Goal: Information Seeking & Learning: Learn about a topic

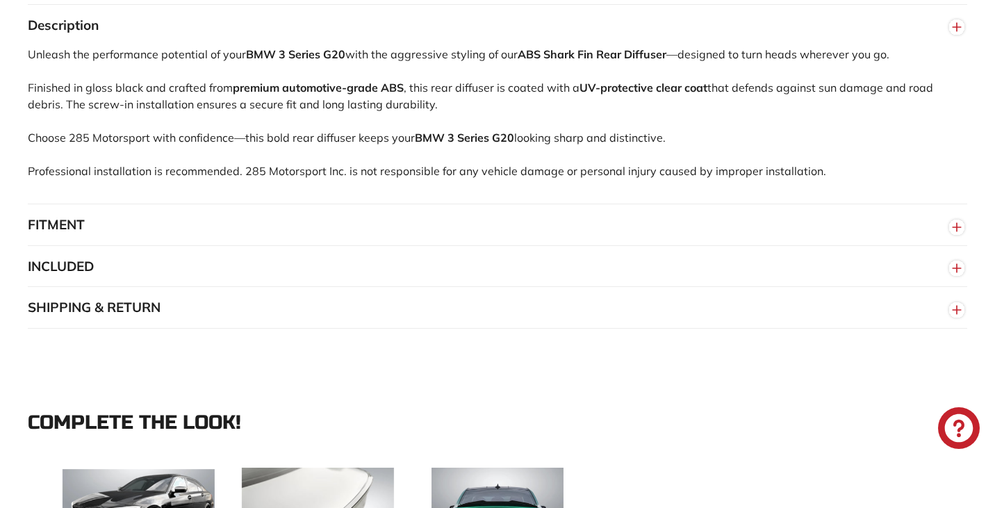
scroll to position [981, 0]
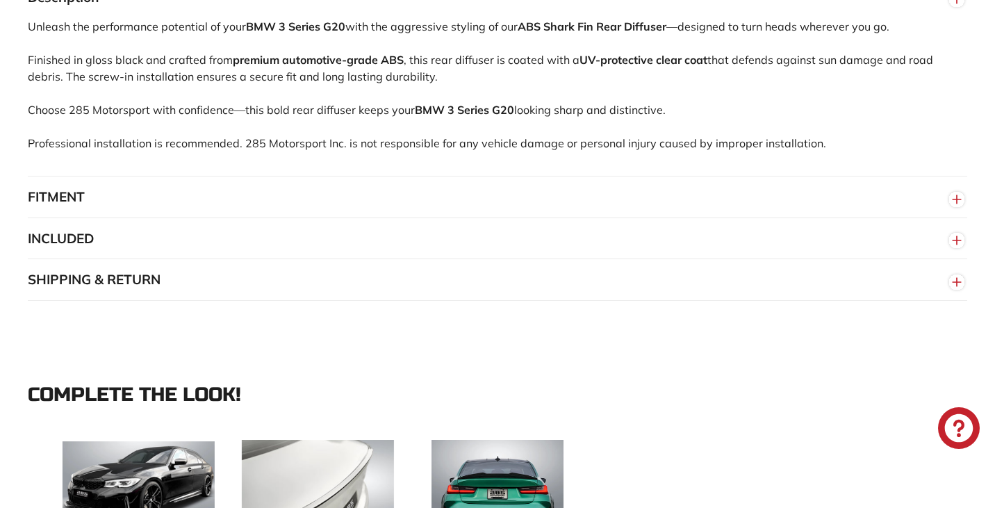
click at [125, 218] on button "FITMENT" at bounding box center [498, 198] width 940 height 42
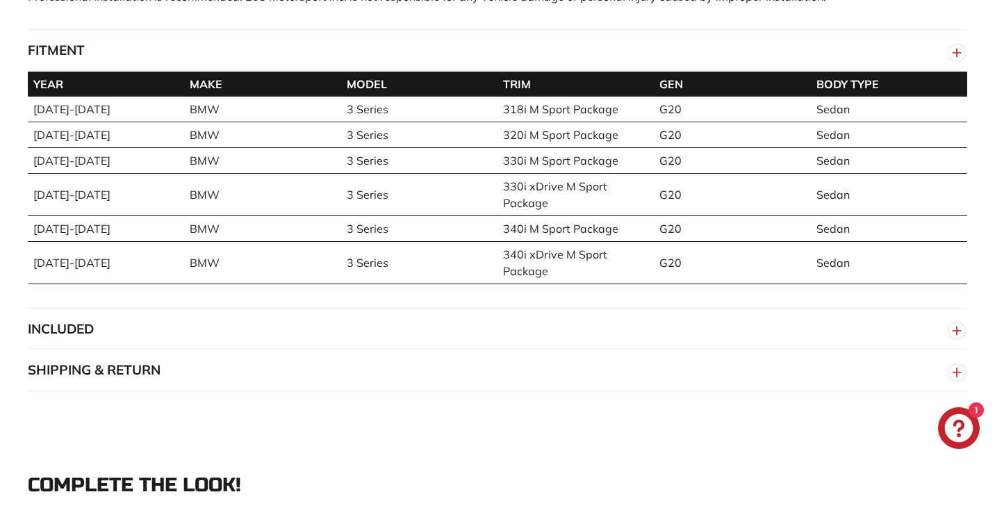
scroll to position [1130, 0]
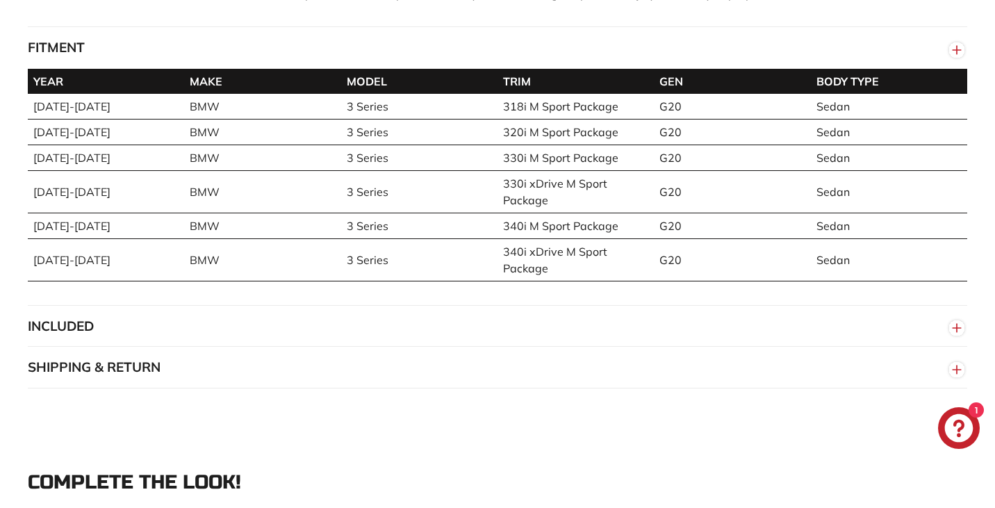
click at [266, 332] on button "INCLUDED" at bounding box center [498, 327] width 940 height 42
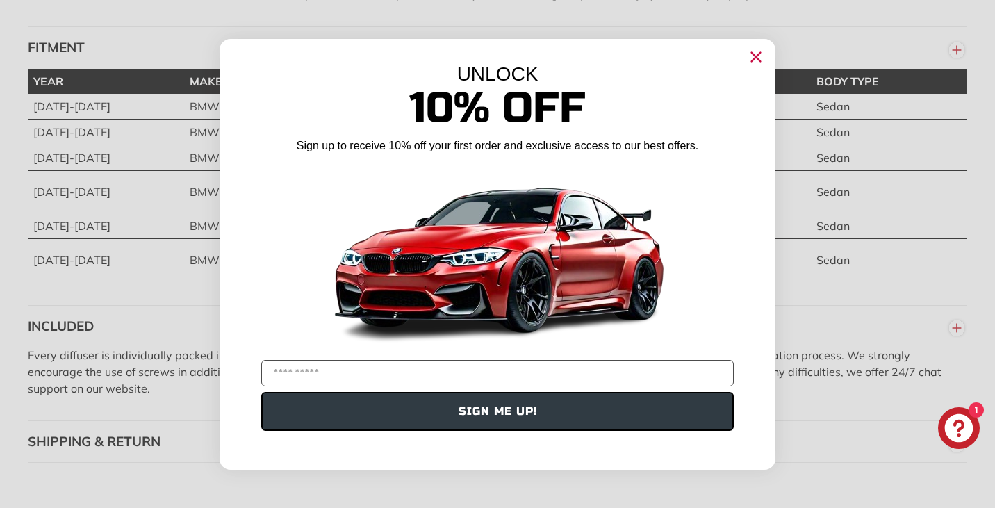
click at [159, 317] on div "Close dialog UNLOCK 10% Off Sign up to receive 10% off your first order and exc…" at bounding box center [497, 254] width 995 height 508
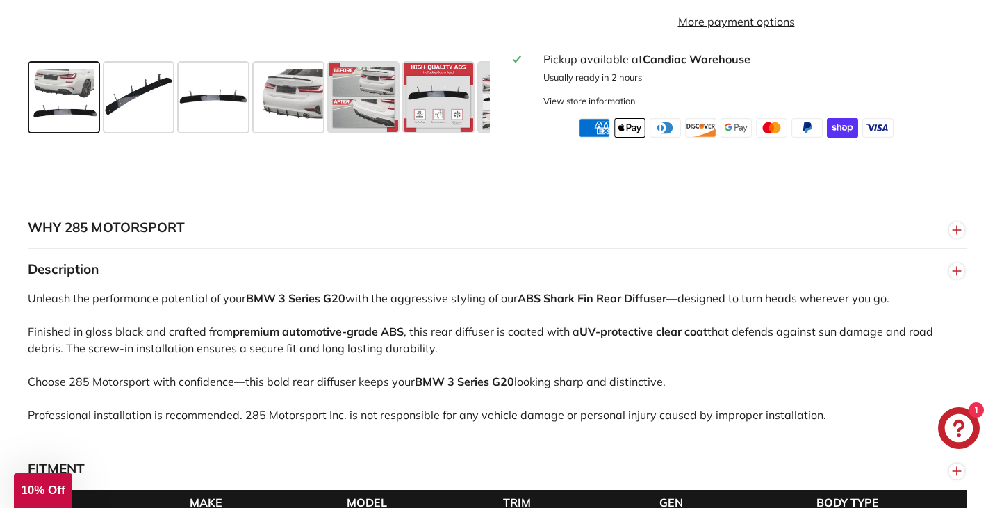
scroll to position [708, 0]
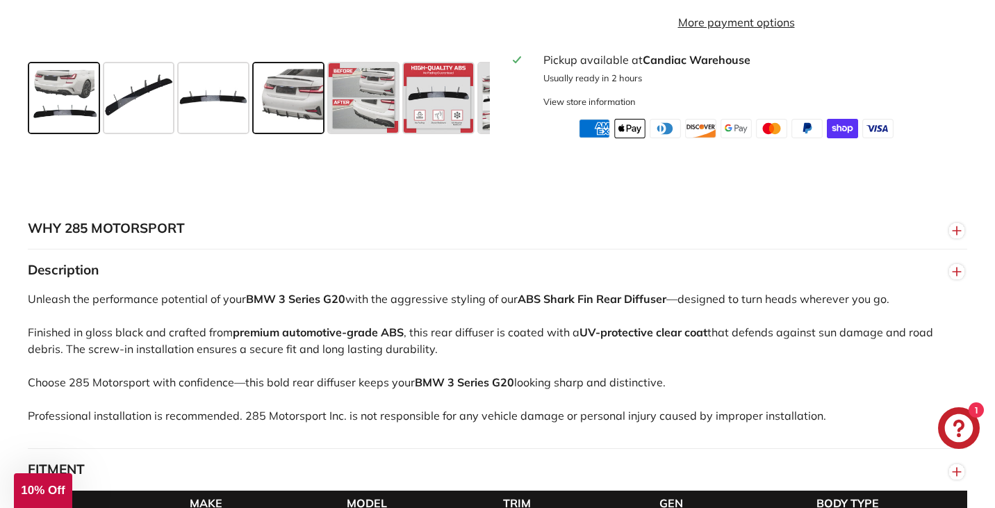
click at [292, 124] on span at bounding box center [289, 98] width 70 height 70
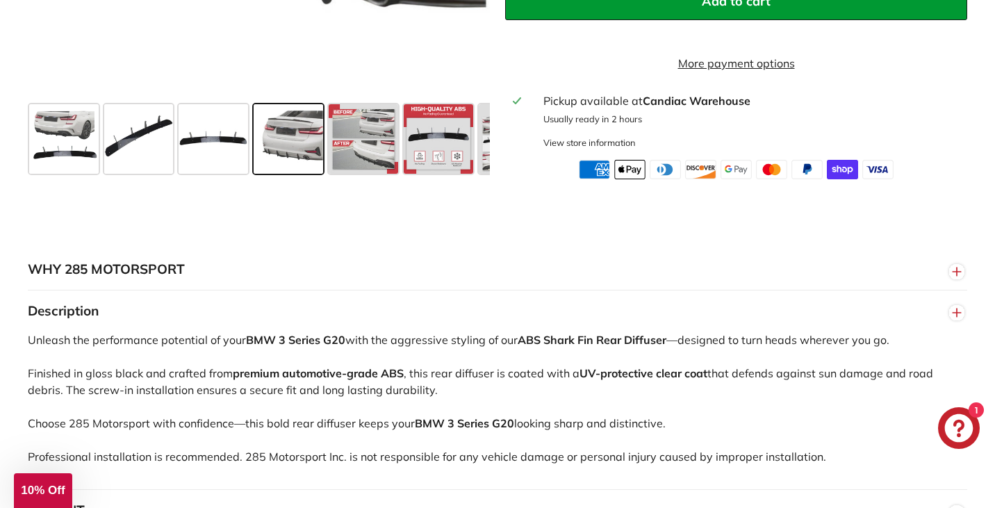
scroll to position [595, 0]
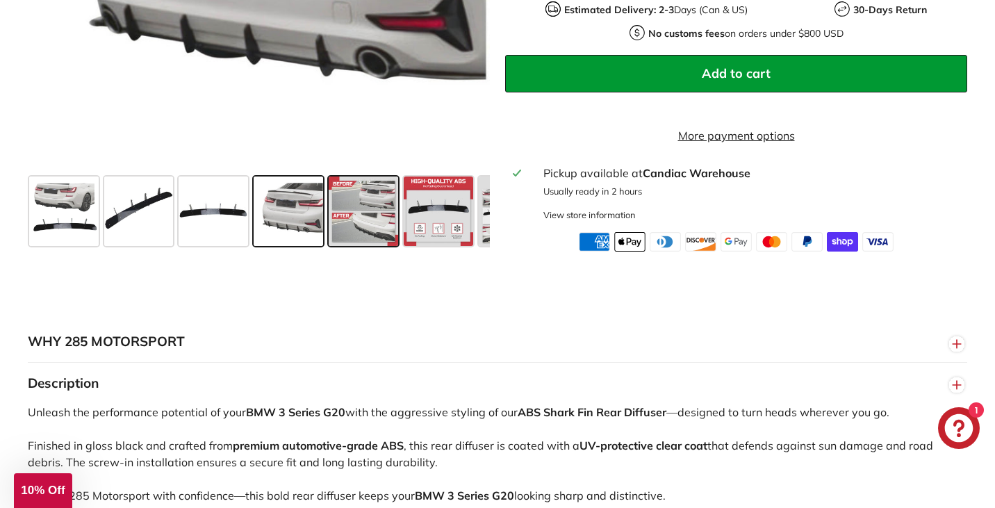
click at [377, 238] on span at bounding box center [364, 212] width 70 height 70
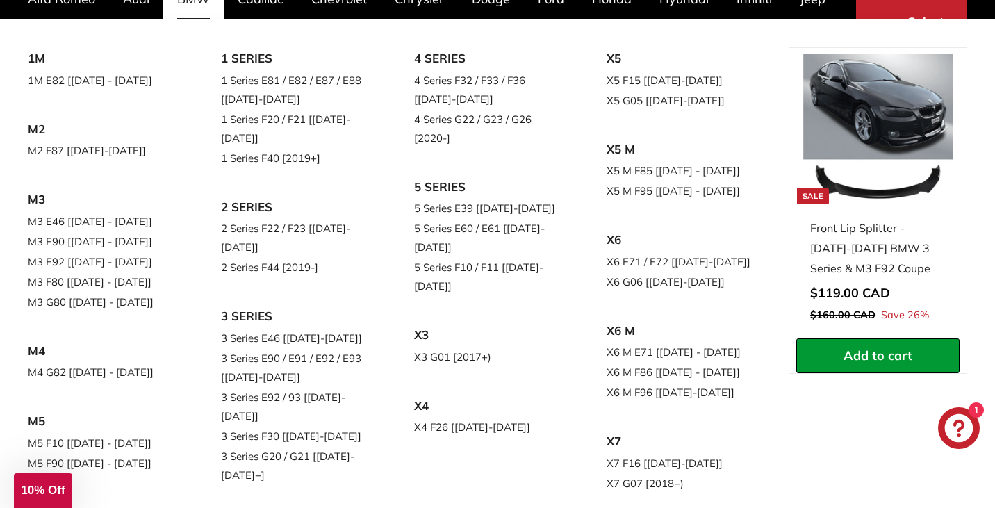
scroll to position [130, 0]
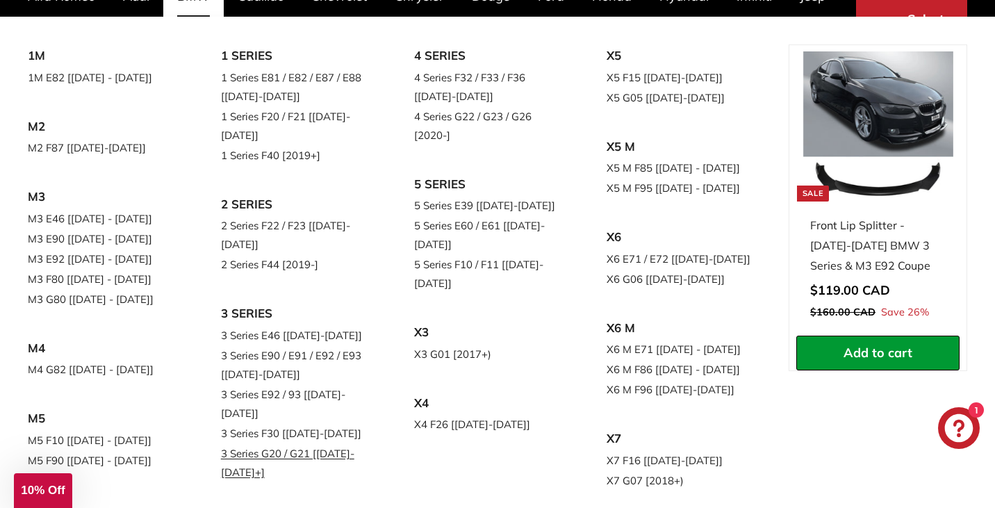
click at [290, 444] on link "3 Series G20 / G21 [[DATE]-[DATE]+]" at bounding box center [298, 463] width 154 height 39
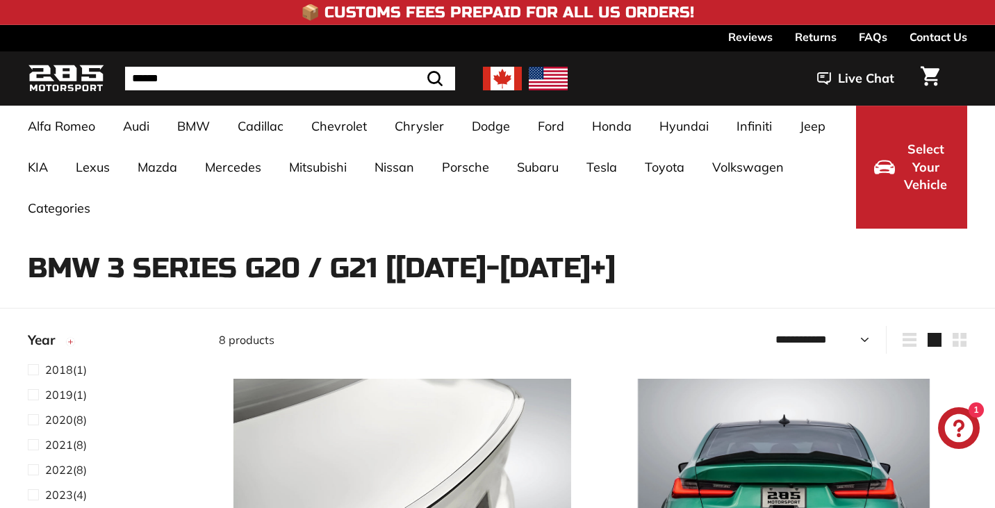
select select "**********"
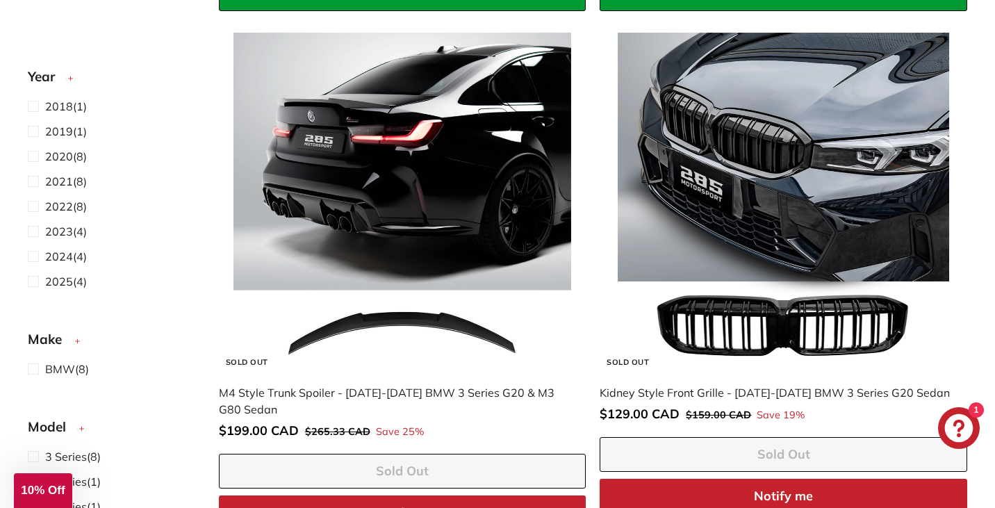
scroll to position [822, 0]
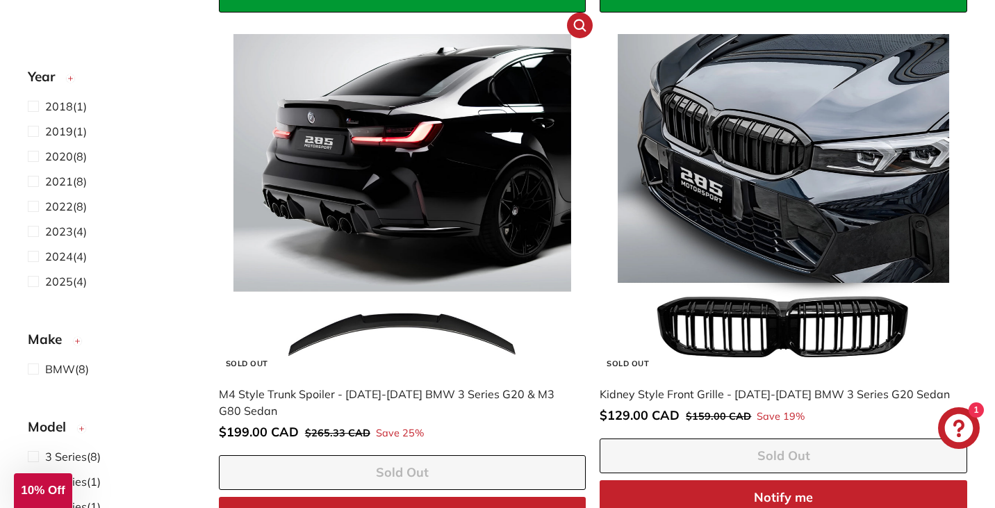
click at [403, 396] on div "M4 Style Trunk Spoiler - [DATE]-[DATE] BMW 3 Series G20 & M3 G80 Sedan" at bounding box center [396, 402] width 354 height 33
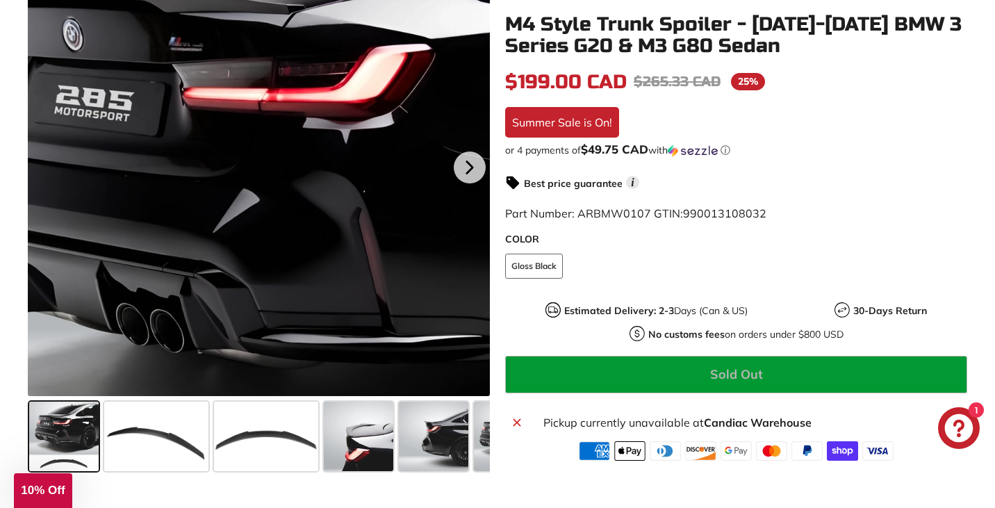
scroll to position [389, 0]
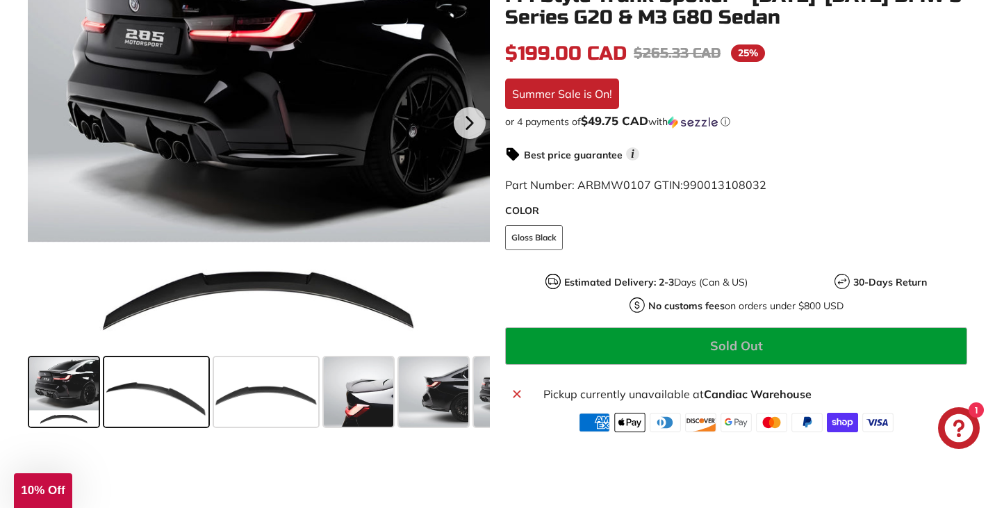
click at [181, 389] on span at bounding box center [156, 392] width 104 height 70
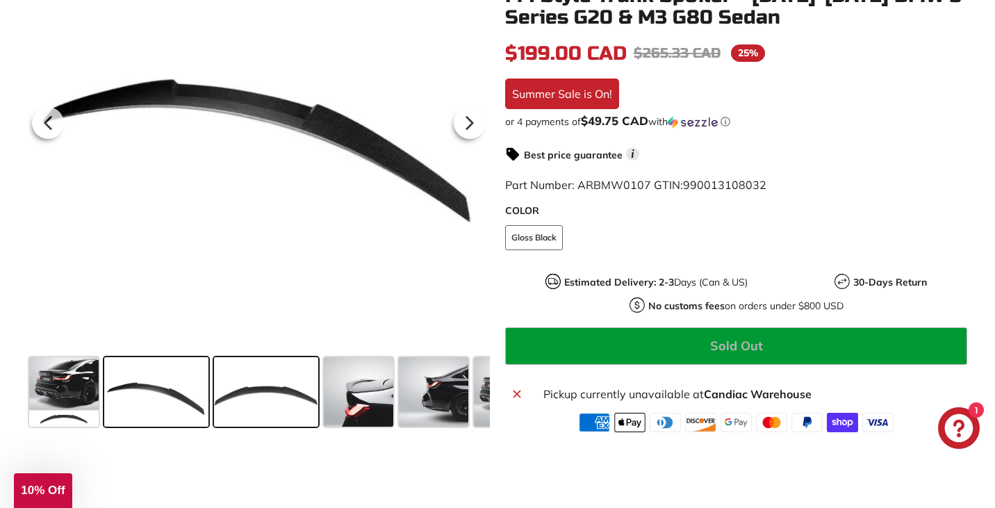
click at [259, 390] on span at bounding box center [266, 392] width 104 height 70
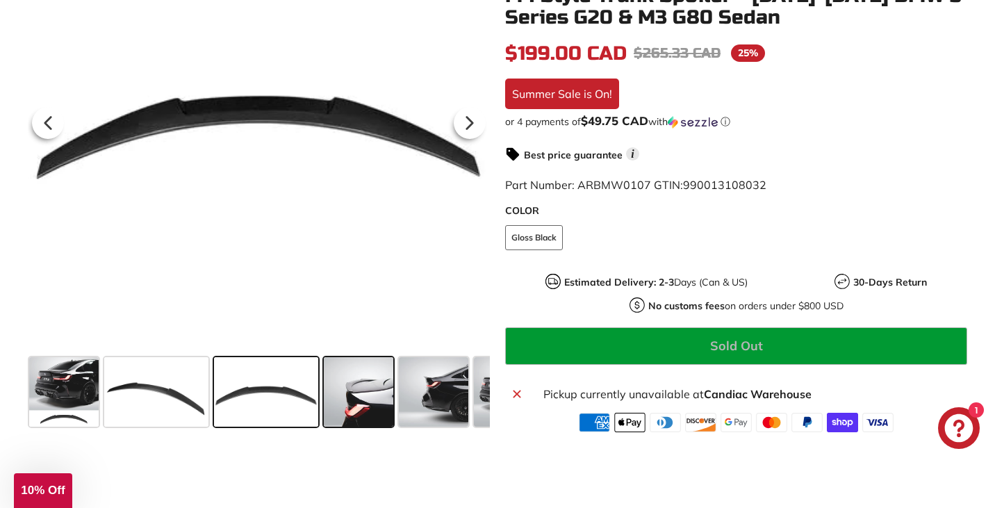
click at [345, 393] on span at bounding box center [359, 392] width 70 height 70
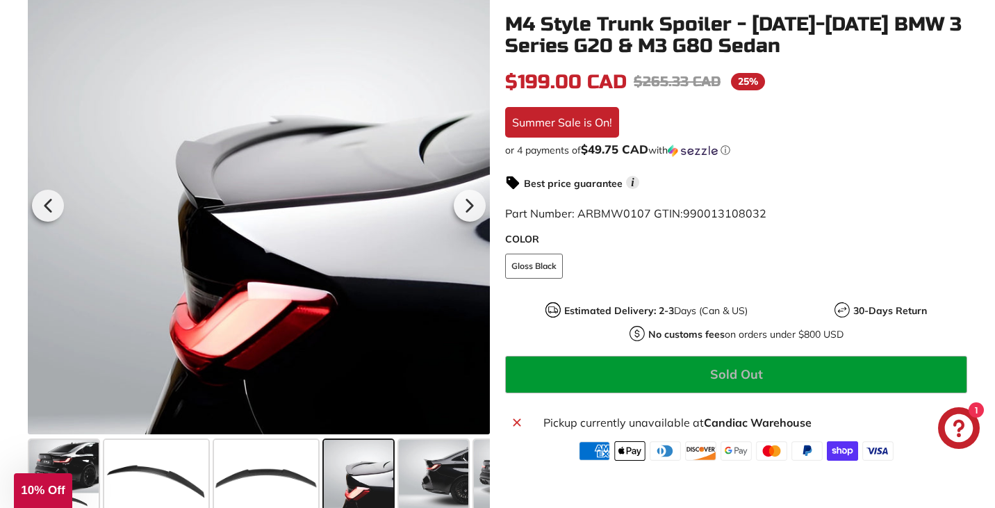
scroll to position [303, 0]
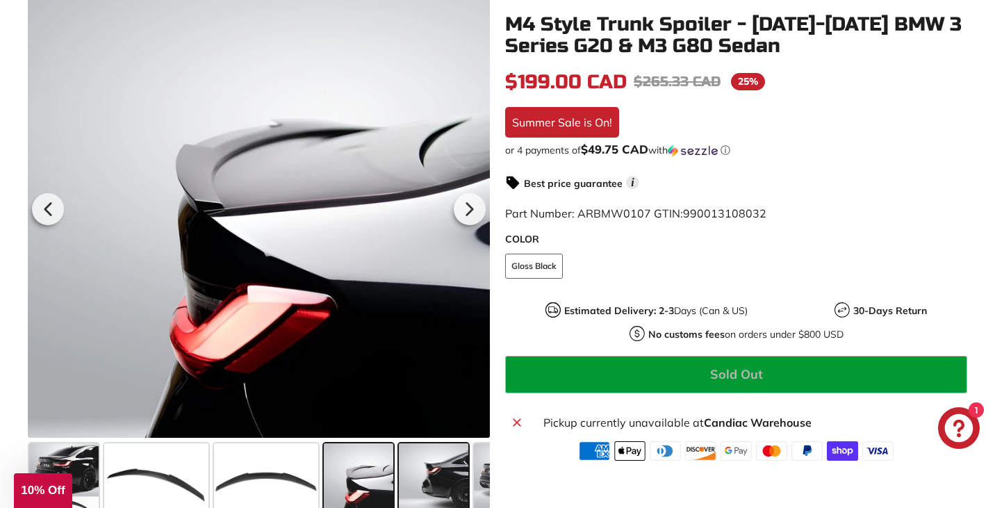
click at [430, 471] on span at bounding box center [434, 479] width 70 height 70
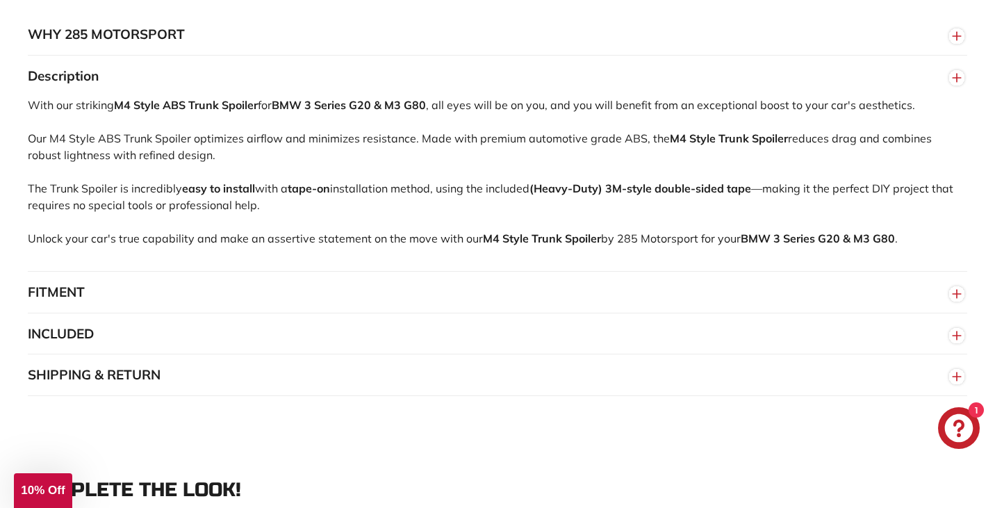
scroll to position [875, 0]
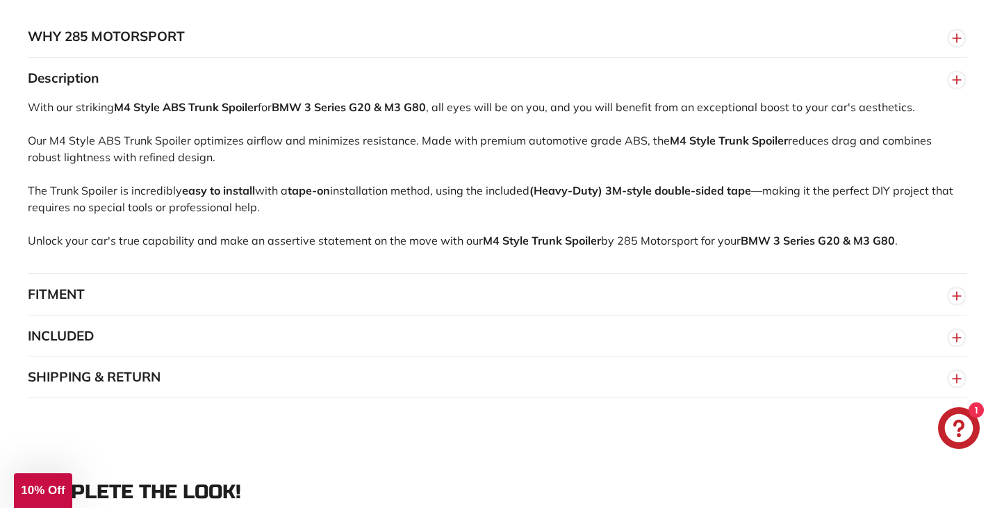
click at [307, 300] on button "FITMENT" at bounding box center [498, 295] width 940 height 42
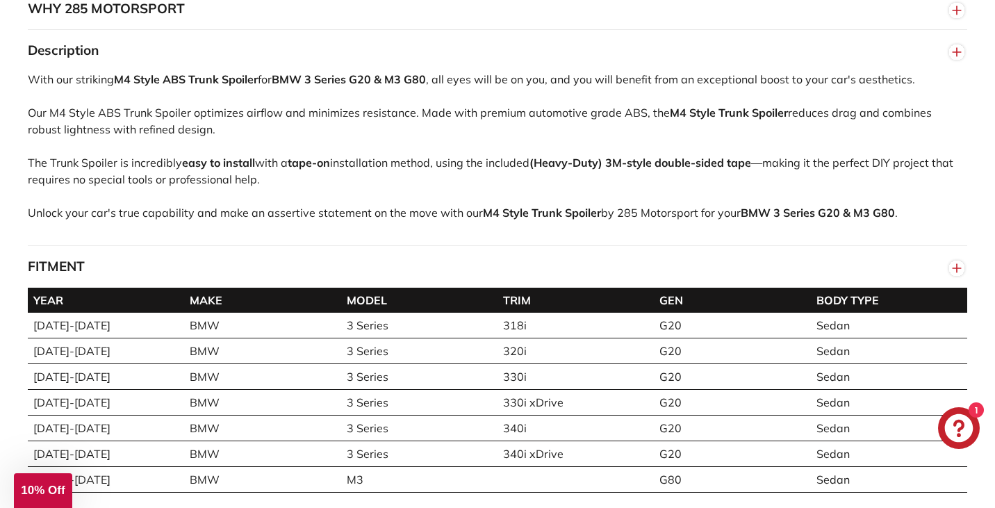
scroll to position [897, 0]
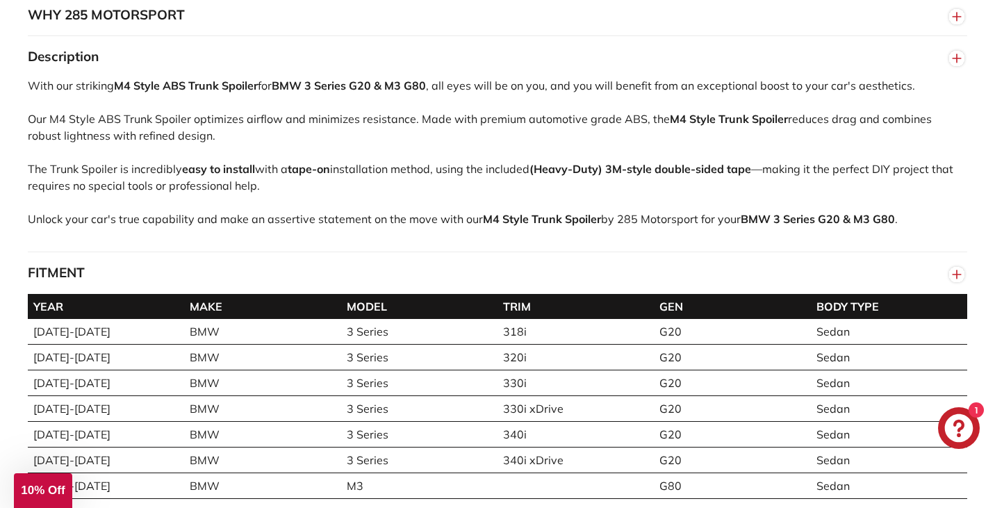
click at [320, 281] on button "FITMENT" at bounding box center [498, 273] width 940 height 42
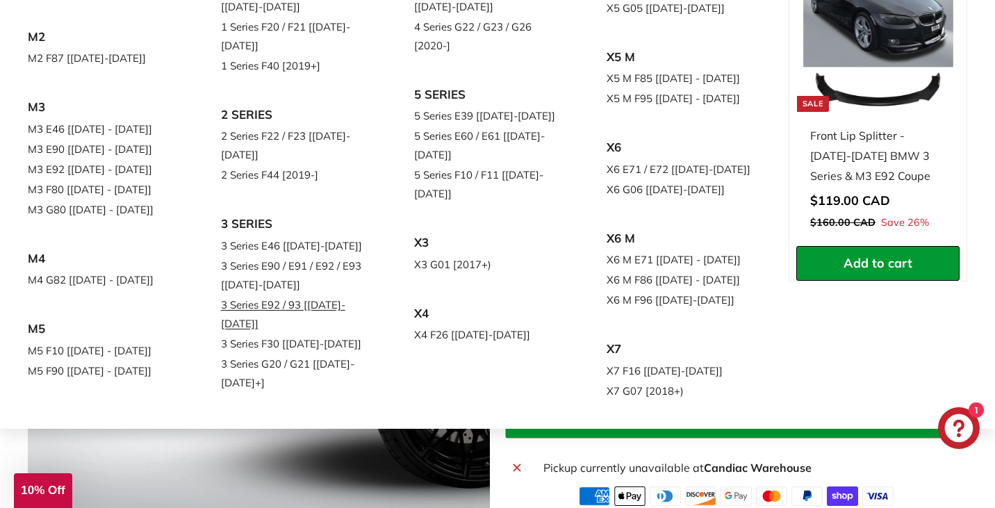
scroll to position [227, 0]
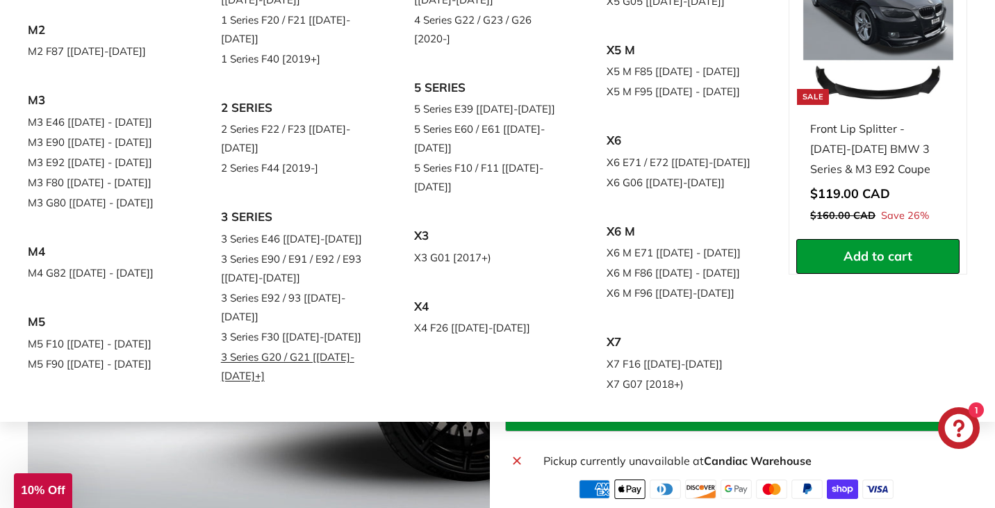
click at [249, 347] on link "3 Series G20 / G21 [[DATE]-[DATE]+]" at bounding box center [298, 366] width 154 height 39
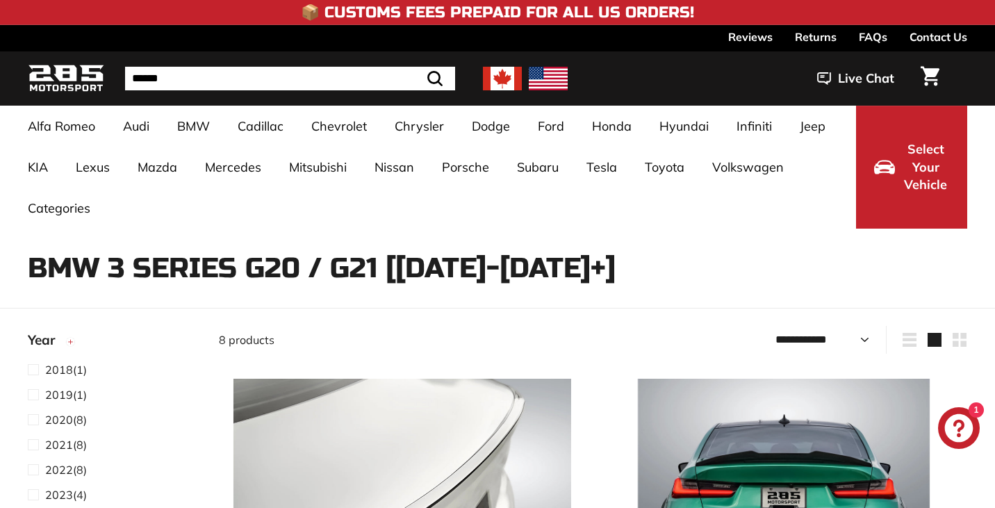
select select "**********"
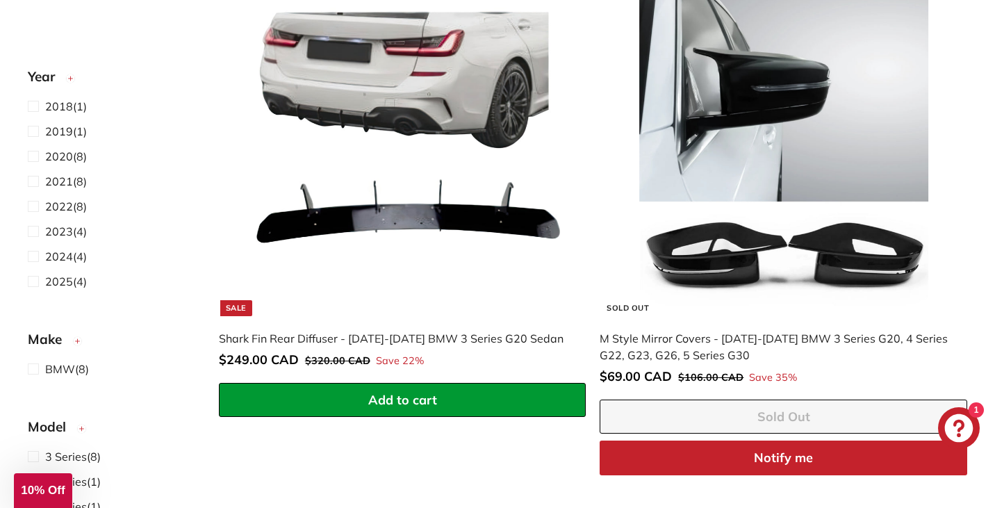
scroll to position [1917, 0]
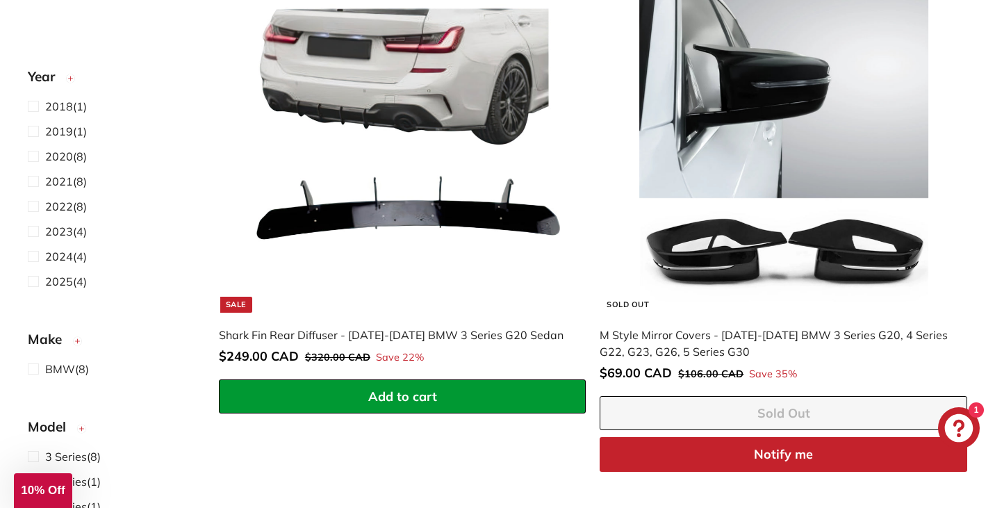
click at [637, 336] on div "M Style Mirror Covers - 2018-2025 BMW 3 Series G20, 4 Series G22, G23, G26, 5 S…" at bounding box center [777, 343] width 354 height 33
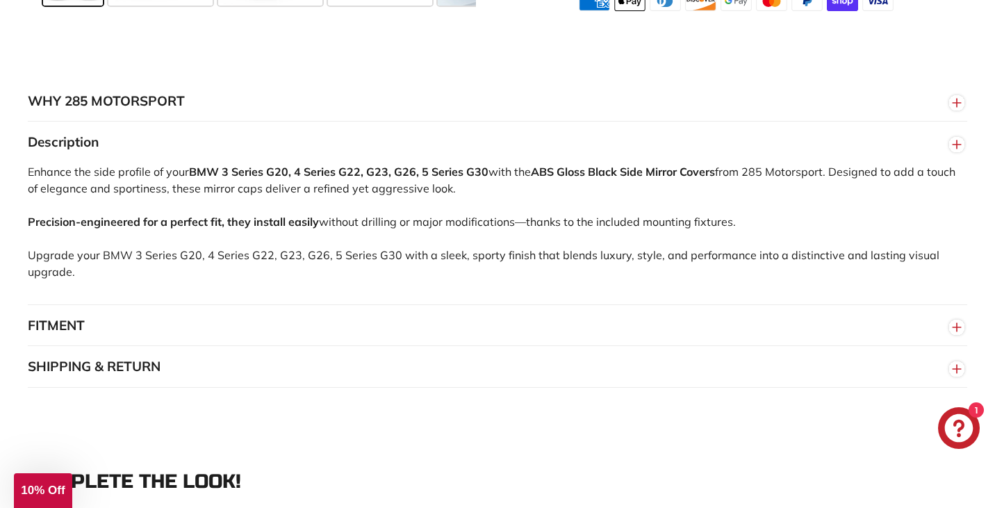
scroll to position [860, 0]
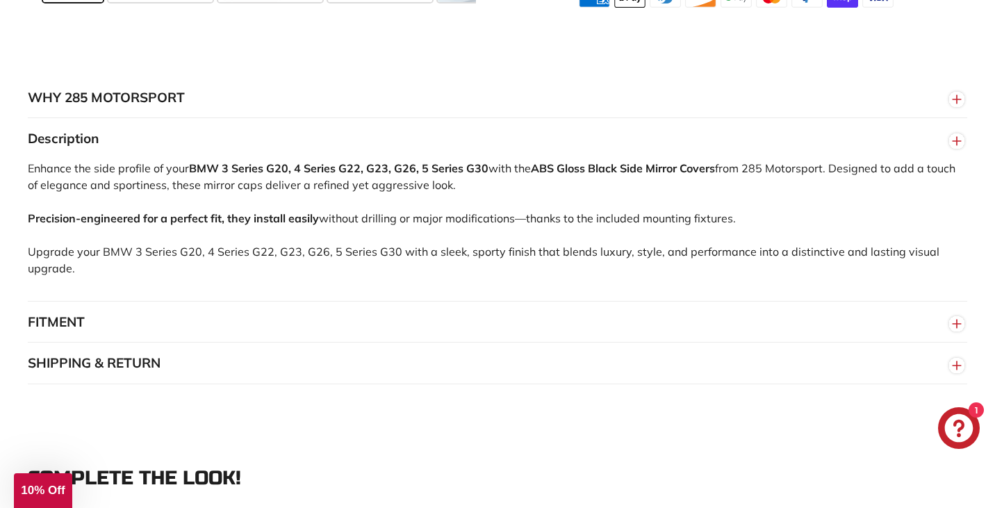
click at [247, 321] on button "FITMENT" at bounding box center [498, 323] width 940 height 42
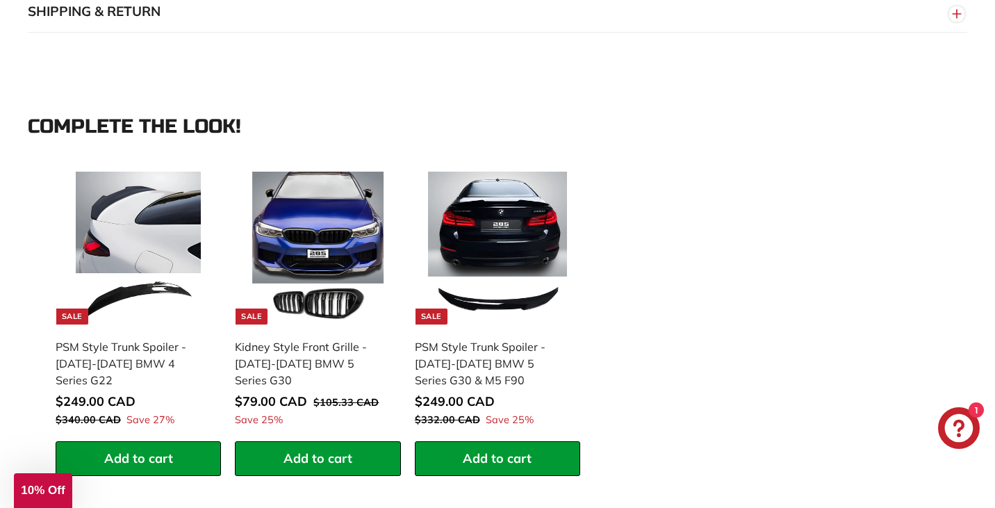
scroll to position [1460, 0]
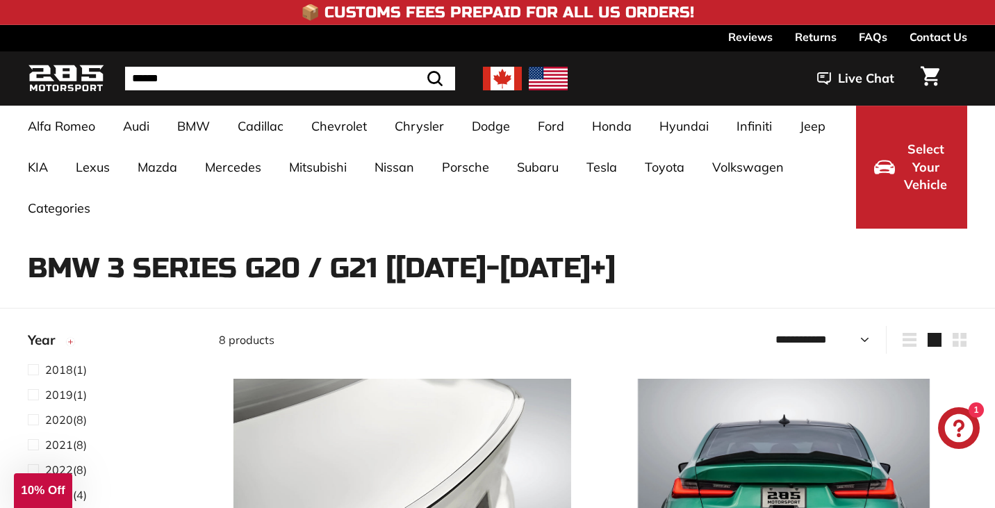
select select "**********"
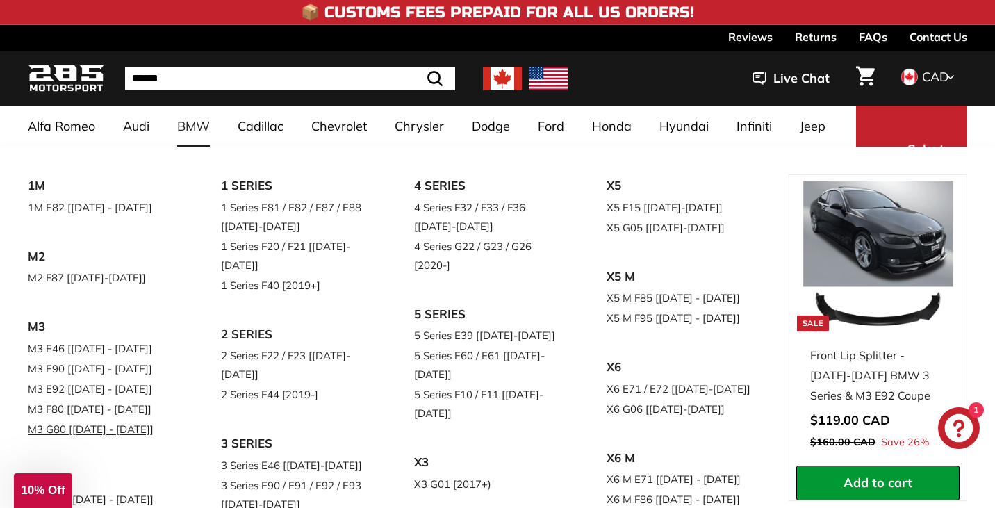
click at [117, 427] on link "M3 G80 [[DATE] - [DATE]]" at bounding box center [105, 429] width 154 height 20
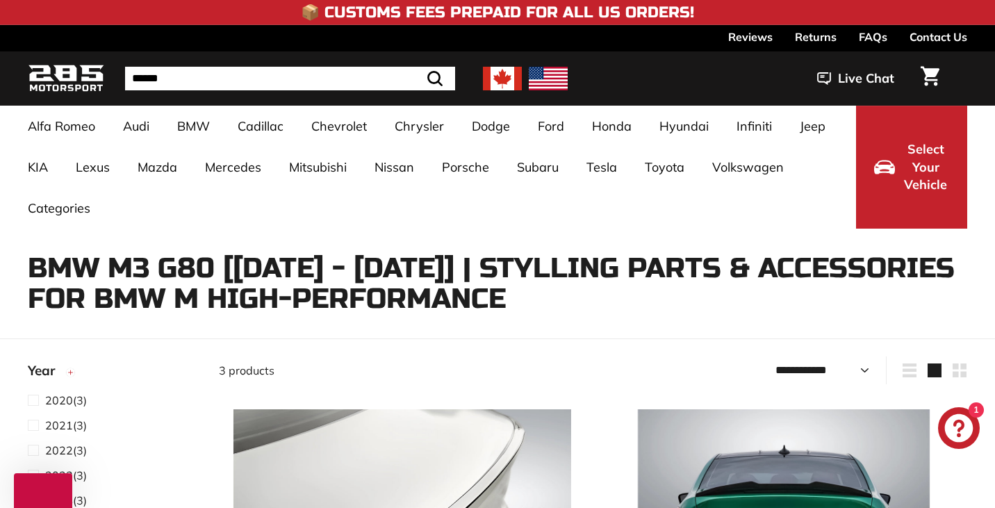
select select "**********"
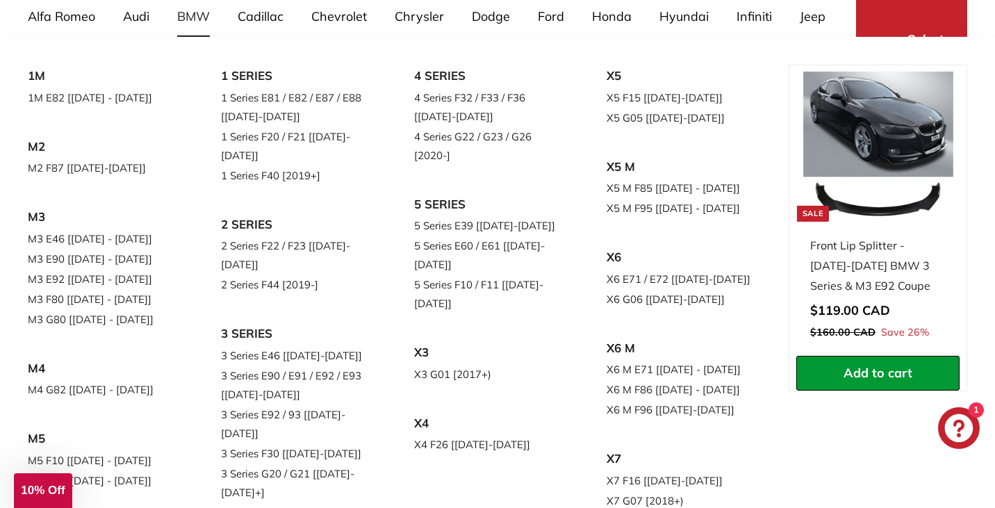
scroll to position [111, 0]
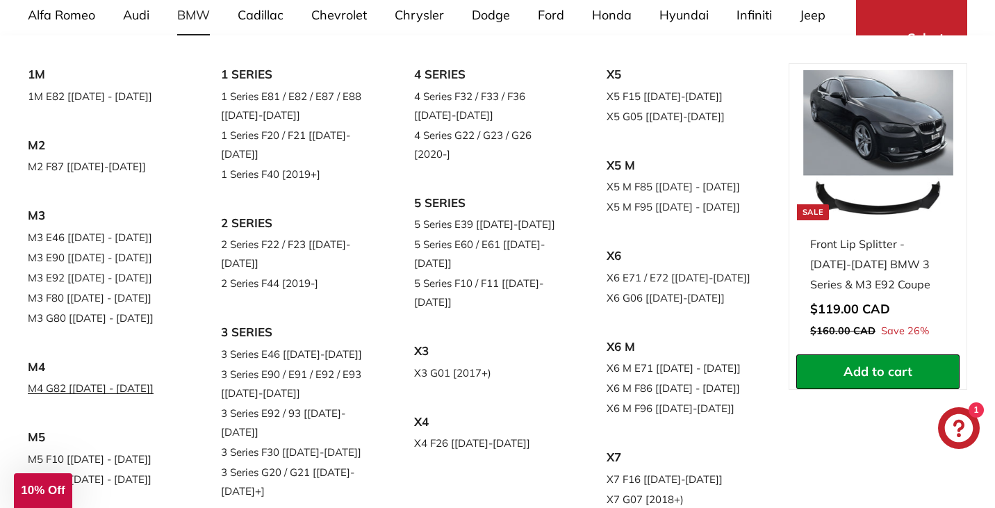
click at [111, 389] on link "M4 G82 [[DATE] - [DATE]]" at bounding box center [105, 388] width 154 height 20
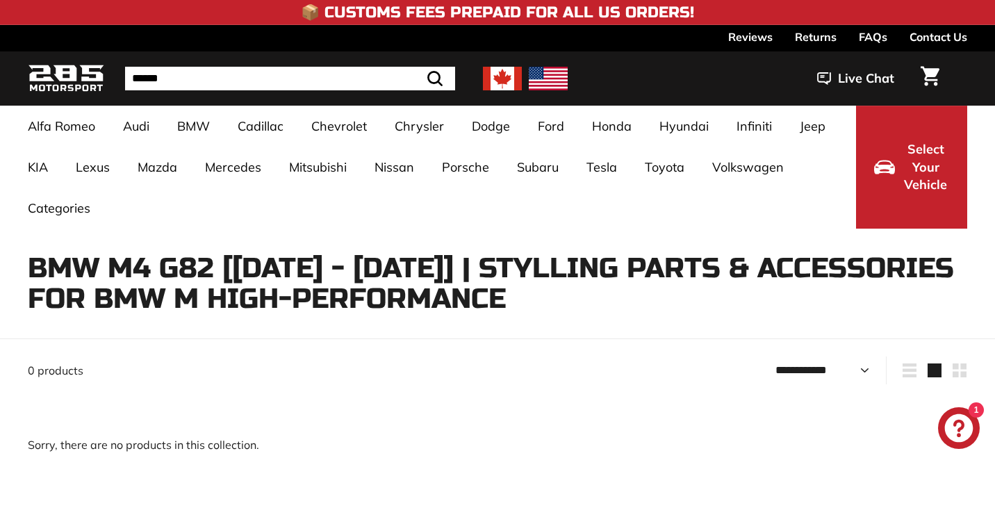
select select "**********"
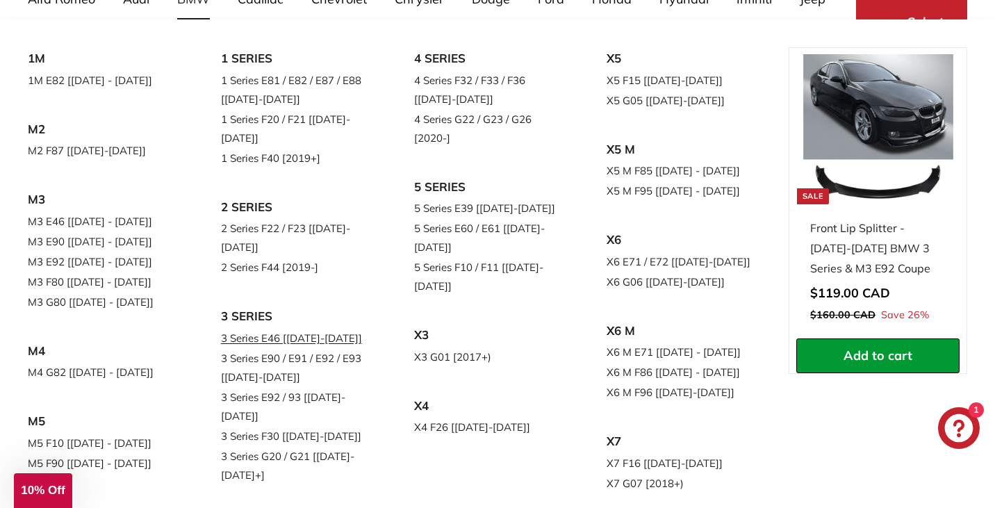
scroll to position [140, 0]
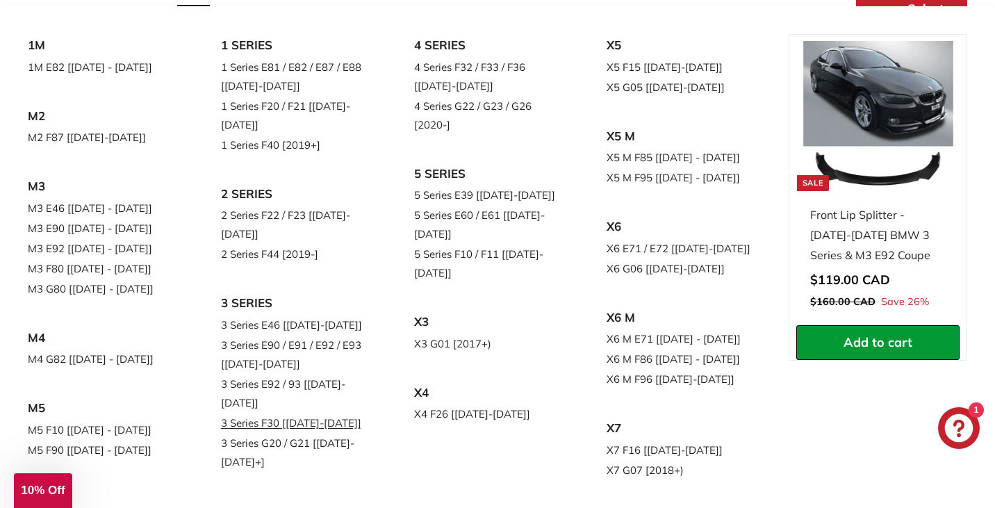
click at [314, 413] on link "3 Series F30 [[DATE]-[DATE]]" at bounding box center [298, 423] width 154 height 20
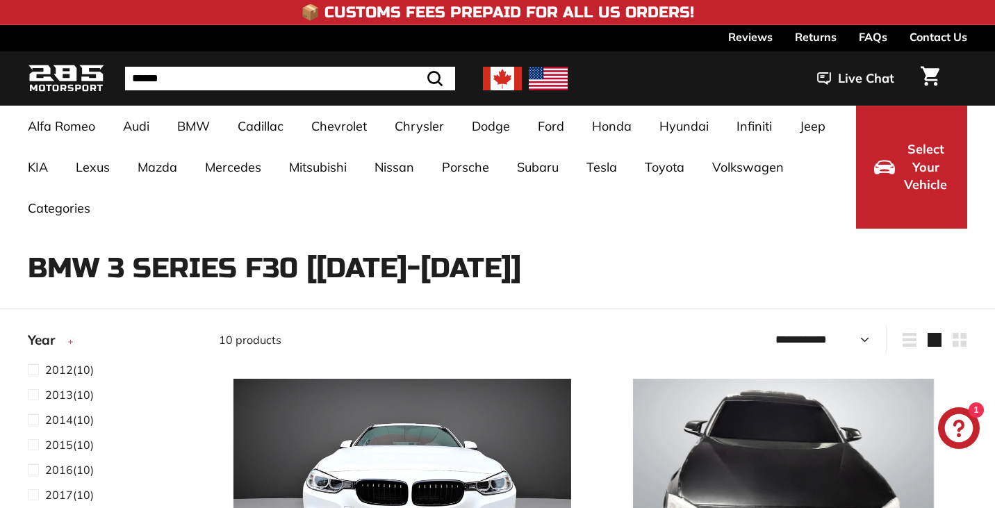
select select "**********"
